Goal: Check status

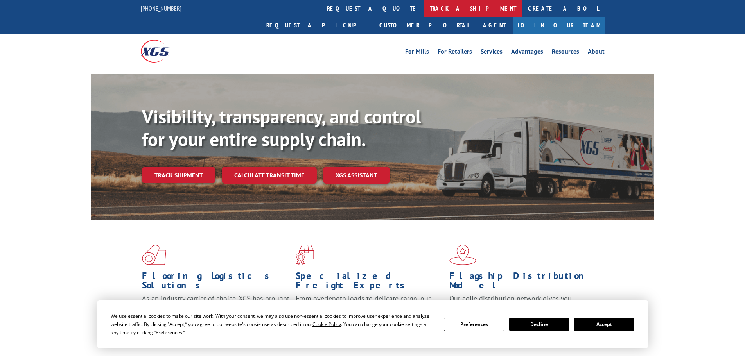
click at [424, 8] on link "track a shipment" at bounding box center [473, 8] width 98 height 17
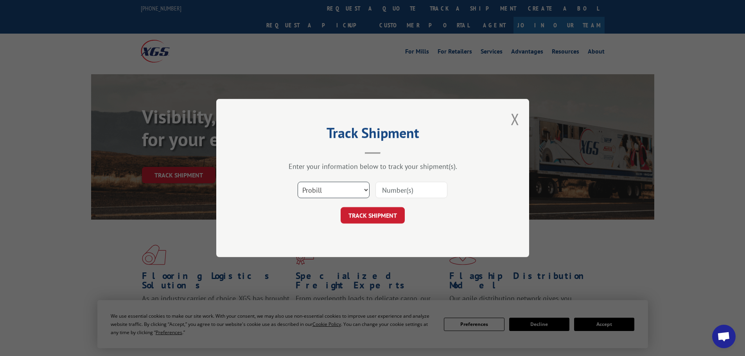
click at [335, 186] on select "Select category... Probill BOL PO" at bounding box center [334, 190] width 72 height 16
select select "po"
click at [298, 182] on select "Select category... Probill BOL PO" at bounding box center [334, 190] width 72 height 16
click at [396, 193] on input at bounding box center [412, 190] width 72 height 16
paste input "13505766"
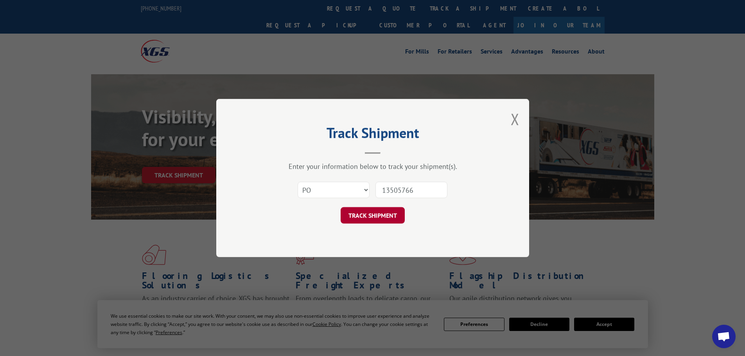
type input "13505766"
click at [378, 217] on button "TRACK SHIPMENT" at bounding box center [373, 215] width 64 height 16
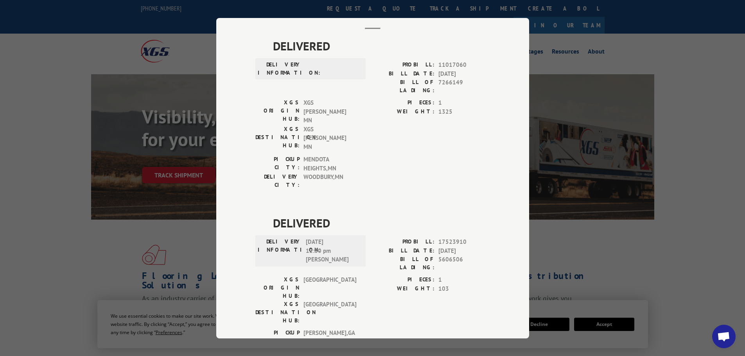
scroll to position [47, 0]
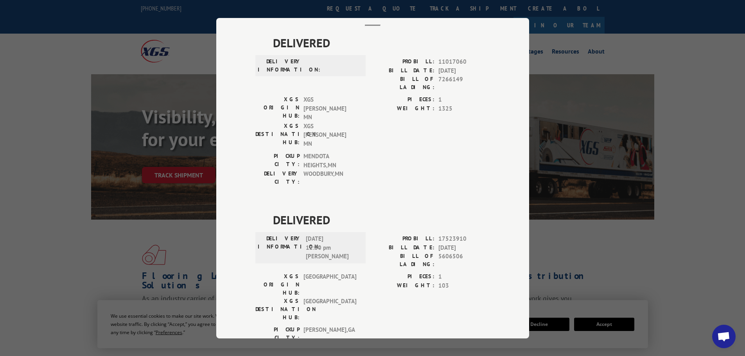
click at [630, 237] on div "Track Shipment DELIVERED DELIVERY INFORMATION: PROBILL: 11017060 BILL DATE: [DA…" at bounding box center [372, 178] width 745 height 356
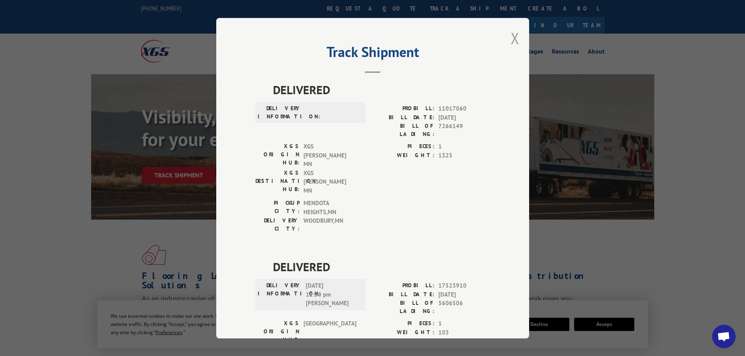
click at [513, 38] on button "Close modal" at bounding box center [515, 38] width 9 height 21
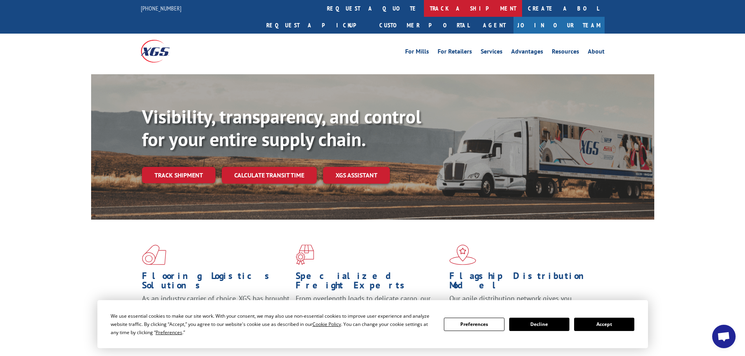
click at [424, 9] on link "track a shipment" at bounding box center [473, 8] width 98 height 17
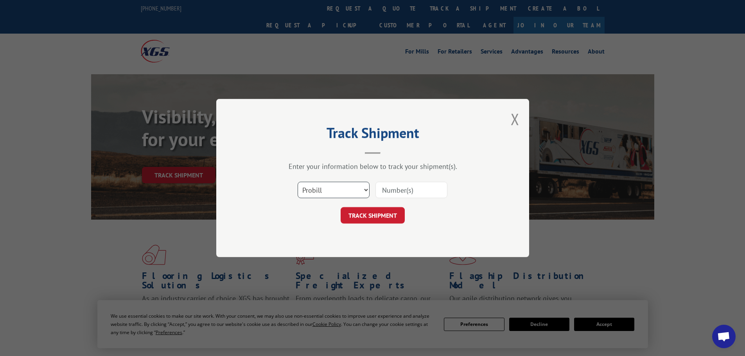
click at [327, 191] on select "Select category... Probill BOL PO" at bounding box center [334, 190] width 72 height 16
select select "po"
click at [298, 182] on select "Select category... Probill BOL PO" at bounding box center [334, 190] width 72 height 16
click at [412, 189] on input at bounding box center [412, 190] width 72 height 16
type input "13505793"
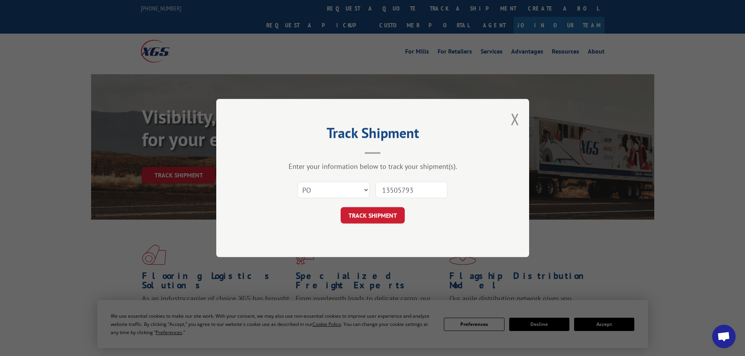
click at [341, 207] on button "TRACK SHIPMENT" at bounding box center [373, 215] width 64 height 16
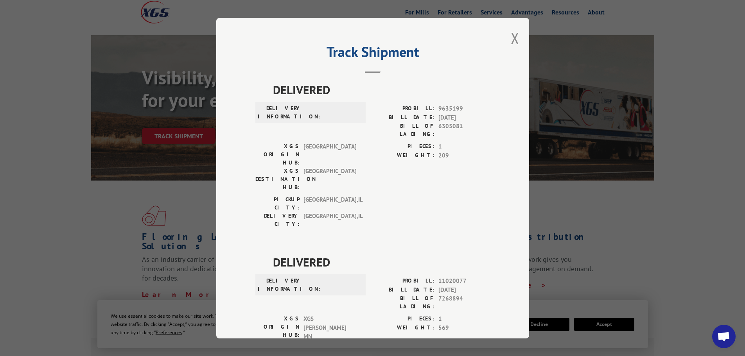
drag, startPoint x: 513, startPoint y: 38, endPoint x: 455, endPoint y: 28, distance: 58.7
click at [513, 37] on button "Close modal" at bounding box center [515, 38] width 9 height 21
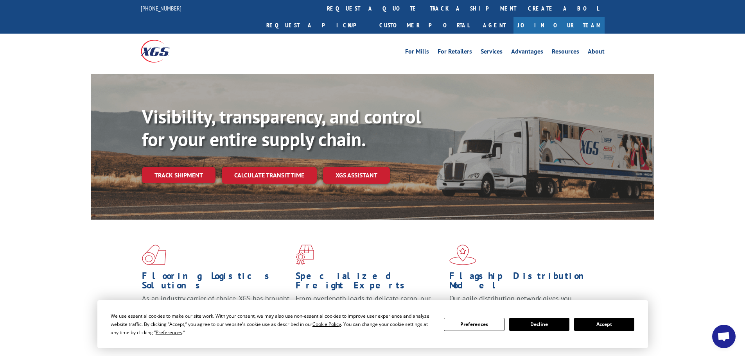
click at [424, 10] on link "track a shipment" at bounding box center [473, 8] width 98 height 17
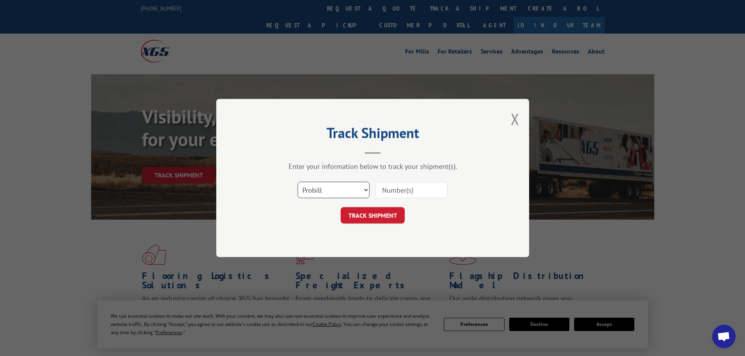
click at [325, 193] on select "Select category... Probill BOL PO" at bounding box center [334, 190] width 72 height 16
select select "po"
click at [298, 182] on select "Select category... Probill BOL PO" at bounding box center [334, 190] width 72 height 16
click at [408, 189] on input at bounding box center [412, 190] width 72 height 16
type input "13505837"
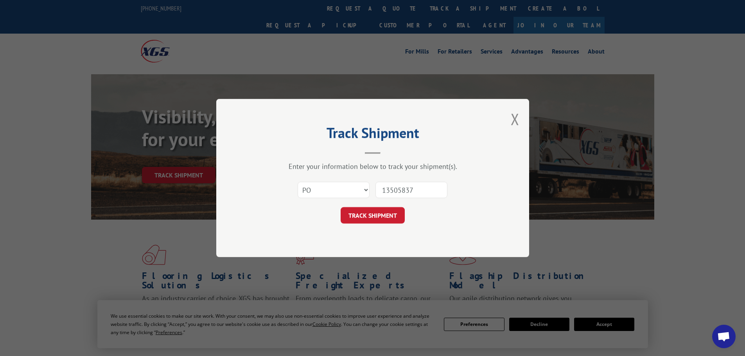
click at [341, 207] on button "TRACK SHIPMENT" at bounding box center [373, 215] width 64 height 16
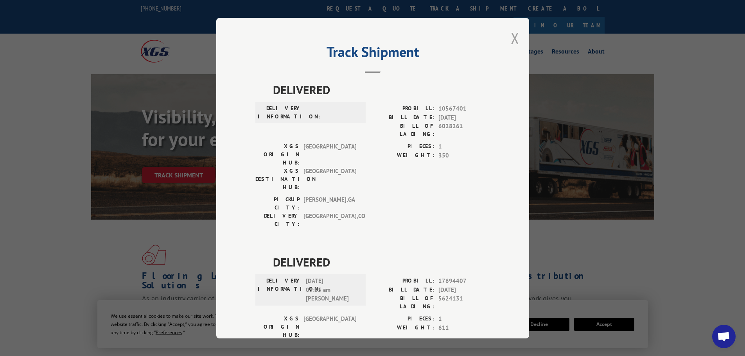
click at [512, 38] on button "Close modal" at bounding box center [515, 38] width 9 height 21
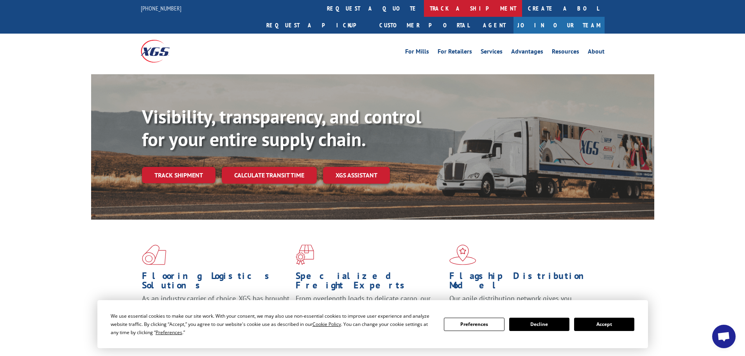
click at [424, 9] on link "track a shipment" at bounding box center [473, 8] width 98 height 17
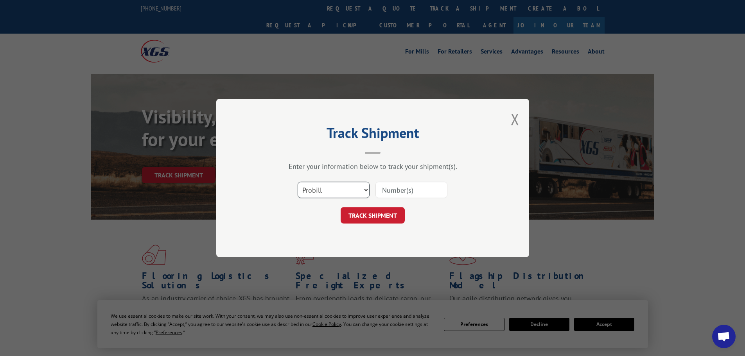
click at [322, 188] on select "Select category... Probill BOL PO" at bounding box center [334, 190] width 72 height 16
select select "po"
click at [298, 182] on select "Select category... Probill BOL PO" at bounding box center [334, 190] width 72 height 16
click at [398, 187] on input at bounding box center [412, 190] width 72 height 16
type input "13505782"
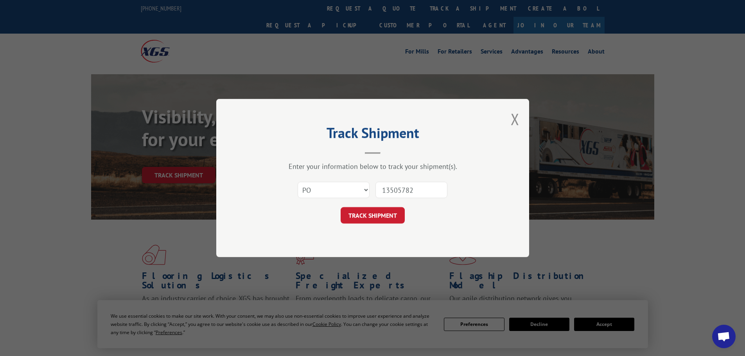
click at [341, 207] on button "TRACK SHIPMENT" at bounding box center [373, 215] width 64 height 16
